Goal: Information Seeking & Learning: Learn about a topic

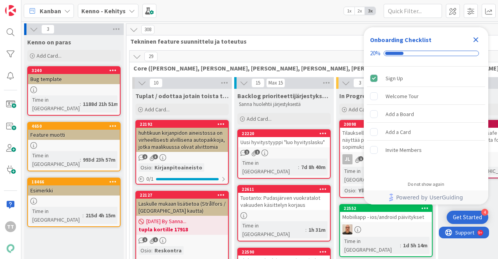
click at [98, 4] on div "Kenno - Kehitys" at bounding box center [108, 11] width 61 height 14
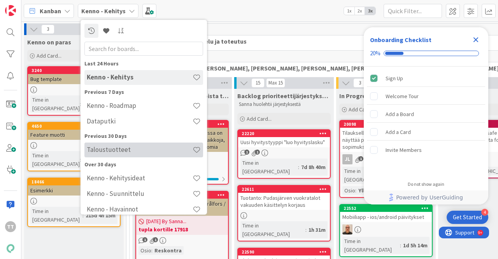
click at [115, 152] on h4 "Taloustuotteet" at bounding box center [140, 150] width 106 height 8
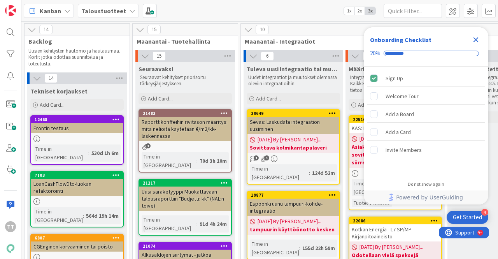
click at [477, 37] on icon "Close Checklist" at bounding box center [475, 39] width 9 height 9
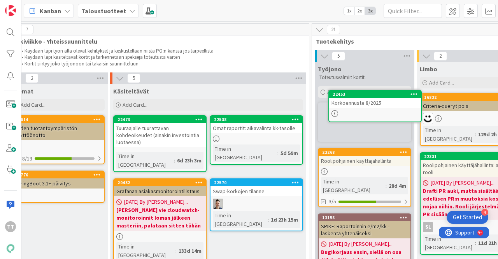
scroll to position [0, 759]
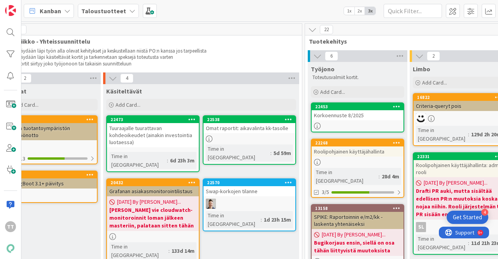
click at [349, 112] on div "Korkoennuste 8/2025" at bounding box center [358, 115] width 92 height 10
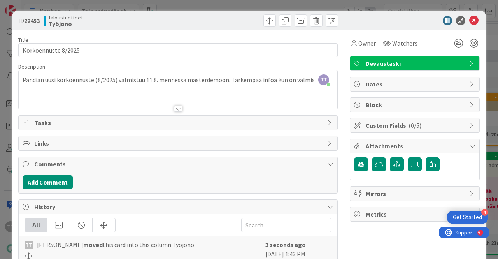
click at [307, 80] on div "TT [PERSON_NAME] just joined Pandian uusi korkoennuste (8/2025) valmistuu 11.8.…" at bounding box center [178, 89] width 319 height 39
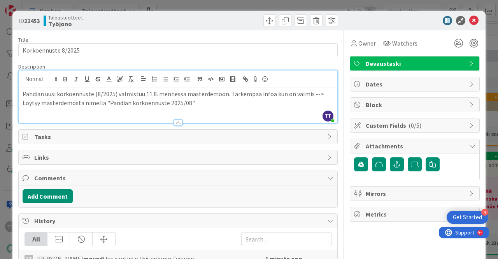
click at [176, 40] on div "Title 19 / 128" at bounding box center [178, 39] width 320 height 7
click at [174, 121] on div at bounding box center [178, 122] width 9 height 6
